Goal: Task Accomplishment & Management: Use online tool/utility

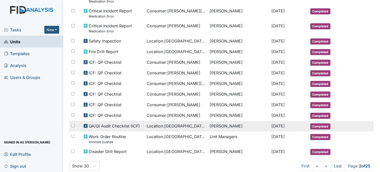
scroll to position [262, 0]
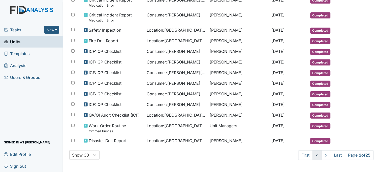
click at [313, 152] on link "<" at bounding box center [317, 155] width 9 height 10
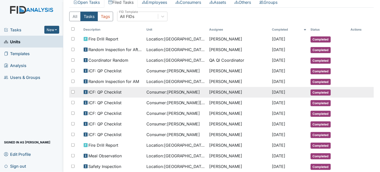
scroll to position [25, 0]
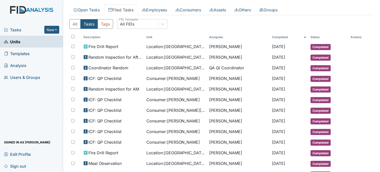
click at [34, 40] on link "Units" at bounding box center [31, 42] width 63 height 12
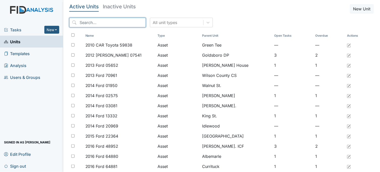
click at [90, 21] on input "search" at bounding box center [107, 23] width 77 height 10
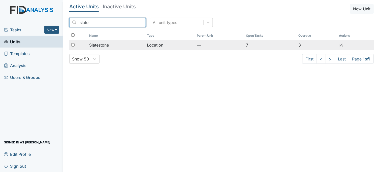
type input "slate"
click at [95, 44] on span "Slatestone" at bounding box center [99, 45] width 20 height 6
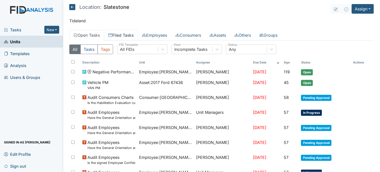
click at [130, 35] on link "Filed Tasks" at bounding box center [121, 35] width 34 height 11
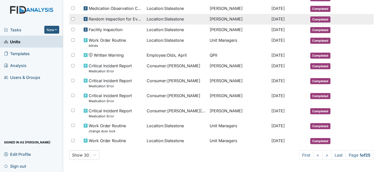
scroll to position [287, 0]
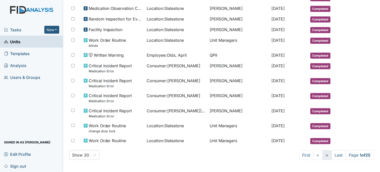
click at [323, 155] on link ">" at bounding box center [327, 155] width 9 height 10
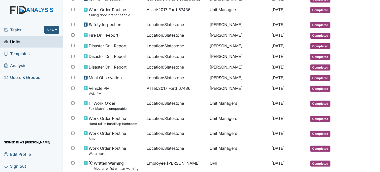
scroll to position [274, 0]
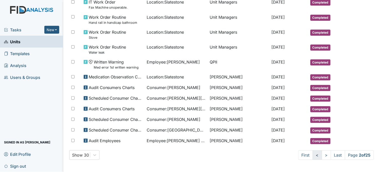
click at [315, 155] on link "<" at bounding box center [317, 155] width 9 height 10
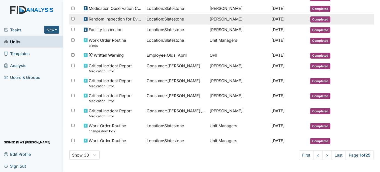
scroll to position [287, 0]
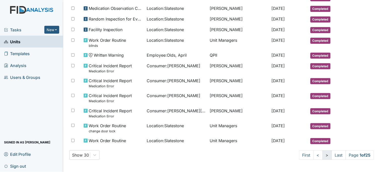
click at [323, 156] on link ">" at bounding box center [327, 155] width 9 height 10
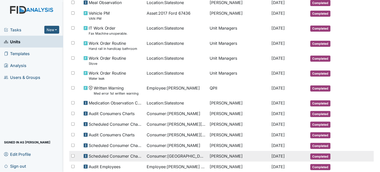
scroll to position [274, 0]
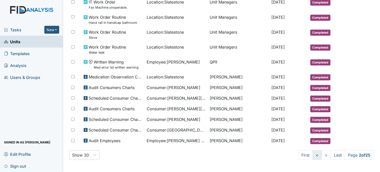
click at [314, 155] on link "<" at bounding box center [317, 155] width 9 height 10
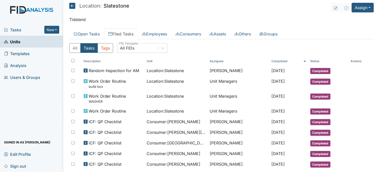
scroll to position [0, 0]
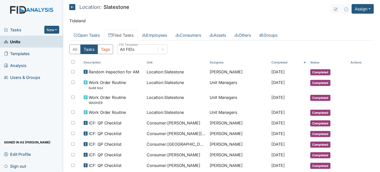
click at [26, 43] on link "Units" at bounding box center [31, 42] width 63 height 12
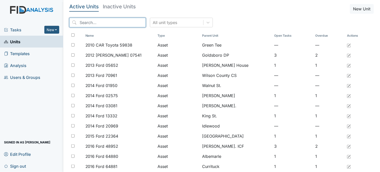
click at [107, 21] on input "search" at bounding box center [107, 23] width 77 height 10
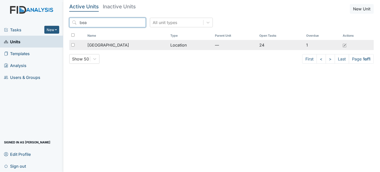
type input "bea"
click at [108, 45] on span "[GEOGRAPHIC_DATA]" at bounding box center [109, 45] width 42 height 6
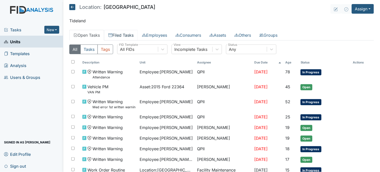
click at [125, 33] on link "Filed Tasks" at bounding box center [121, 35] width 34 height 11
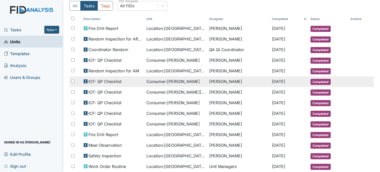
scroll to position [53, 0]
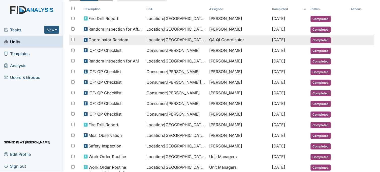
click at [177, 38] on span "Location : Beaufort Heights" at bounding box center [176, 40] width 59 height 6
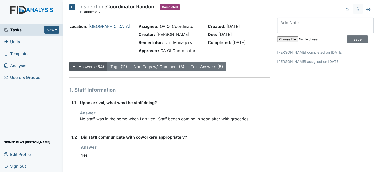
click at [17, 40] on span "Units" at bounding box center [12, 42] width 16 height 8
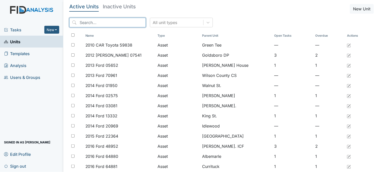
click at [85, 22] on input "search" at bounding box center [107, 23] width 77 height 10
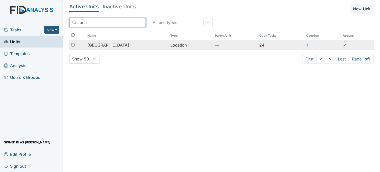
type input "bea"
click at [99, 42] on span "[GEOGRAPHIC_DATA]" at bounding box center [109, 45] width 42 height 6
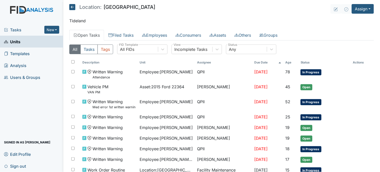
click at [33, 39] on link "Units" at bounding box center [31, 42] width 63 height 12
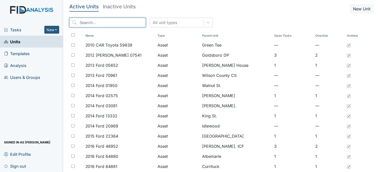
click at [92, 23] on input "search" at bounding box center [107, 23] width 77 height 10
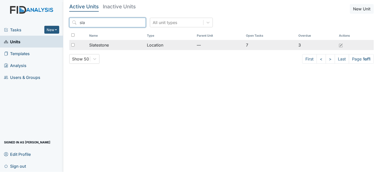
type input "sla"
click at [101, 44] on span "Slatestone" at bounding box center [99, 45] width 20 height 6
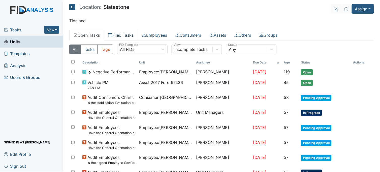
click at [120, 36] on link "Filed Tasks" at bounding box center [121, 35] width 34 height 11
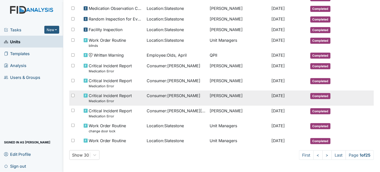
scroll to position [287, 0]
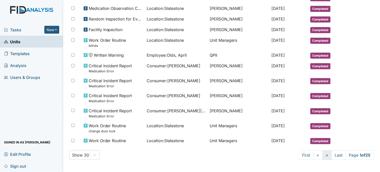
click at [323, 155] on link ">" at bounding box center [327, 155] width 9 height 10
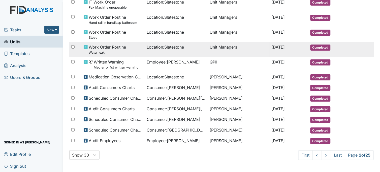
scroll to position [274, 0]
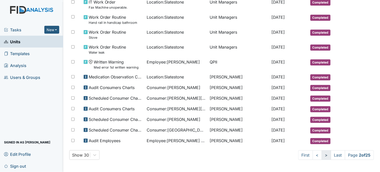
click at [322, 153] on link ">" at bounding box center [326, 155] width 9 height 10
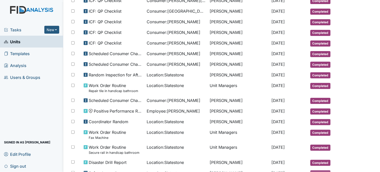
scroll to position [270, 0]
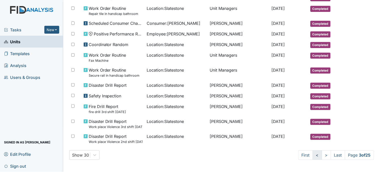
click at [313, 155] on link "<" at bounding box center [317, 155] width 9 height 10
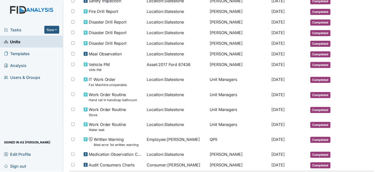
scroll to position [274, 0]
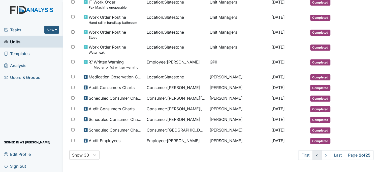
click at [313, 155] on link "<" at bounding box center [317, 155] width 9 height 10
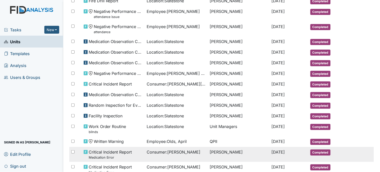
scroll to position [198, 0]
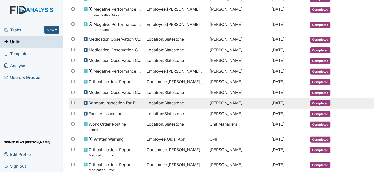
click at [185, 104] on div "Location : Slatestone" at bounding box center [176, 103] width 59 height 6
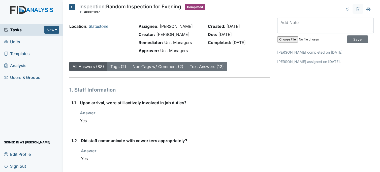
click at [72, 8] on icon at bounding box center [72, 7] width 6 height 6
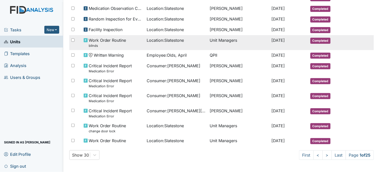
scroll to position [287, 0]
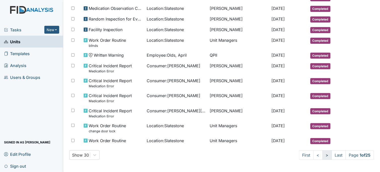
click at [323, 156] on link ">" at bounding box center [327, 155] width 9 height 10
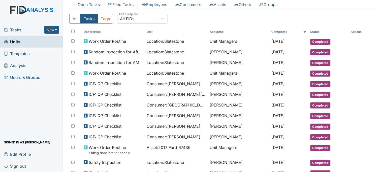
scroll to position [22, 0]
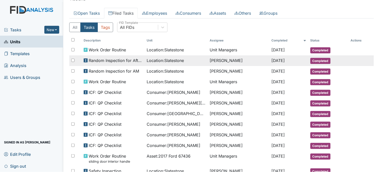
click at [168, 59] on span "Location : Slatestone" at bounding box center [165, 60] width 37 height 6
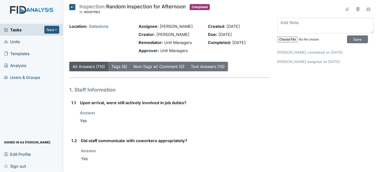
click at [74, 7] on icon at bounding box center [72, 7] width 6 height 6
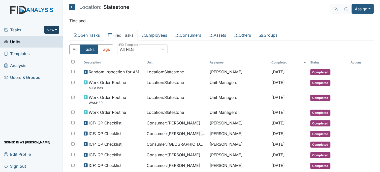
click at [51, 29] on button "New" at bounding box center [51, 30] width 15 height 8
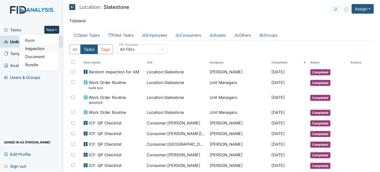
click at [44, 48] on link "Inspection" at bounding box center [39, 48] width 40 height 8
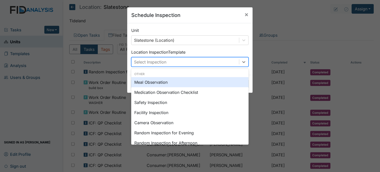
click at [177, 59] on div "Select Inspection" at bounding box center [186, 61] width 108 height 9
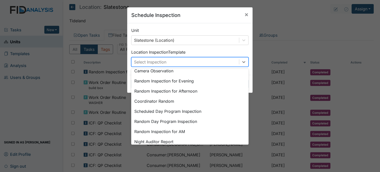
scroll to position [56, 0]
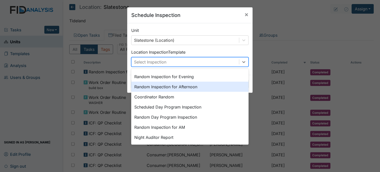
click at [175, 84] on div "Random Inspection for Afternoon" at bounding box center [190, 86] width 118 height 10
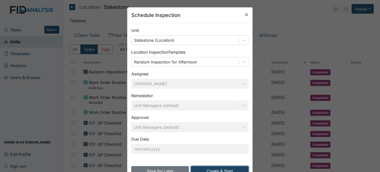
click at [218, 169] on button "Create & Start" at bounding box center [220, 171] width 58 height 10
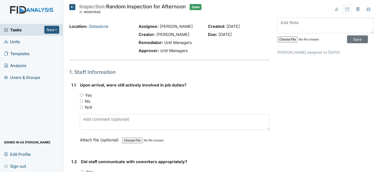
click at [72, 8] on icon at bounding box center [72, 7] width 6 height 6
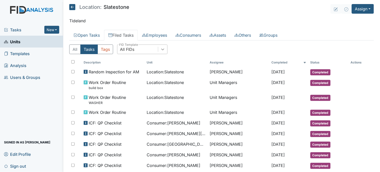
click at [162, 48] on icon at bounding box center [162, 49] width 5 height 5
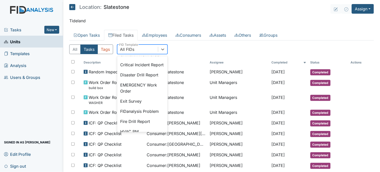
scroll to position [56, 0]
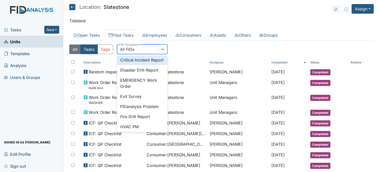
click at [78, 48] on button "All" at bounding box center [74, 49] width 11 height 10
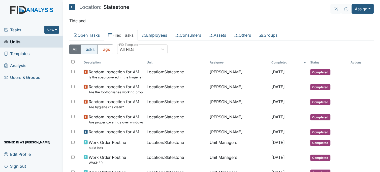
click at [93, 50] on button "Tasks" at bounding box center [88, 49] width 17 height 10
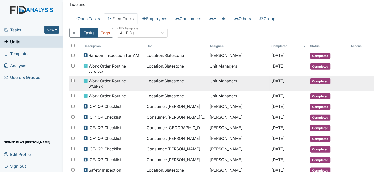
scroll to position [0, 0]
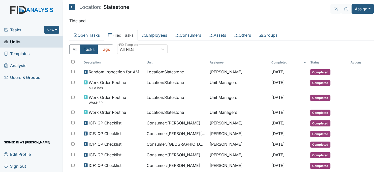
click at [25, 28] on span "Tasks" at bounding box center [24, 30] width 40 height 6
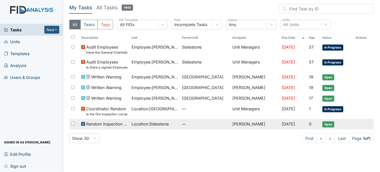
click at [177, 124] on td "Location : Slatestone" at bounding box center [155, 124] width 50 height 11
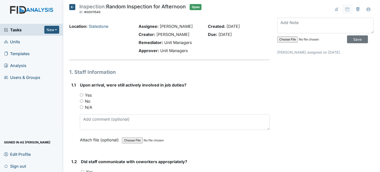
click at [74, 7] on icon at bounding box center [72, 7] width 6 height 6
